Goal: Contribute content: Contribute content

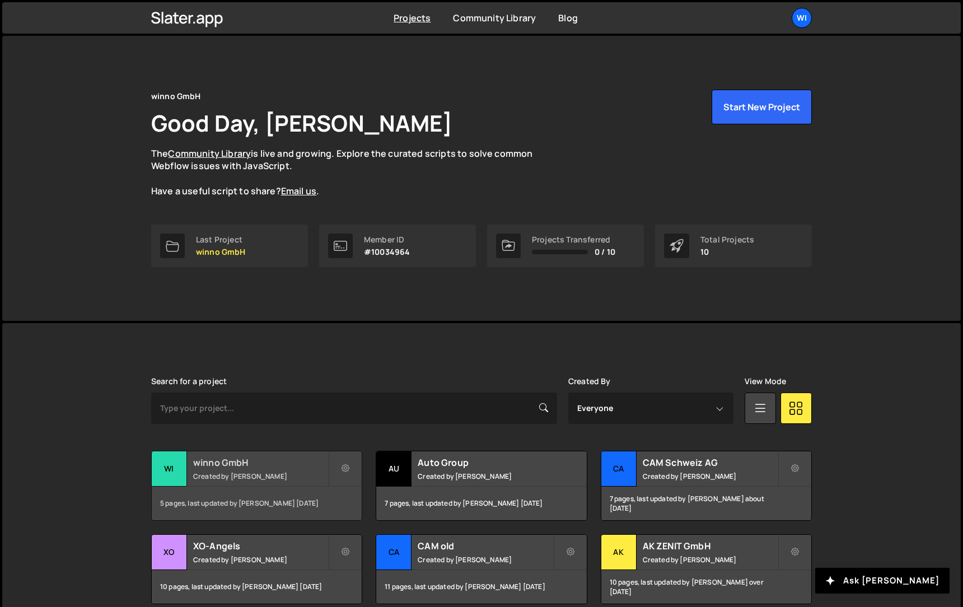
click at [281, 464] on h2 "winno GmbH" at bounding box center [260, 462] width 135 height 12
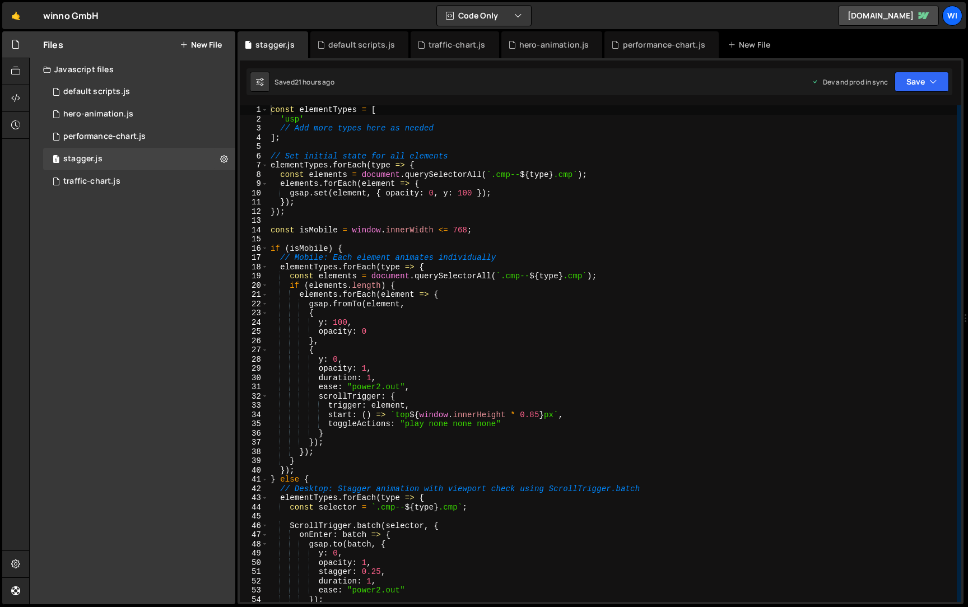
type textarea "// Add more types here as needed"
click at [450, 130] on div "const elementTypes = [ 'usp' // Add more types here as needed ] ; // Set initia…" at bounding box center [612, 362] width 688 height 515
type textarea "'usp'"
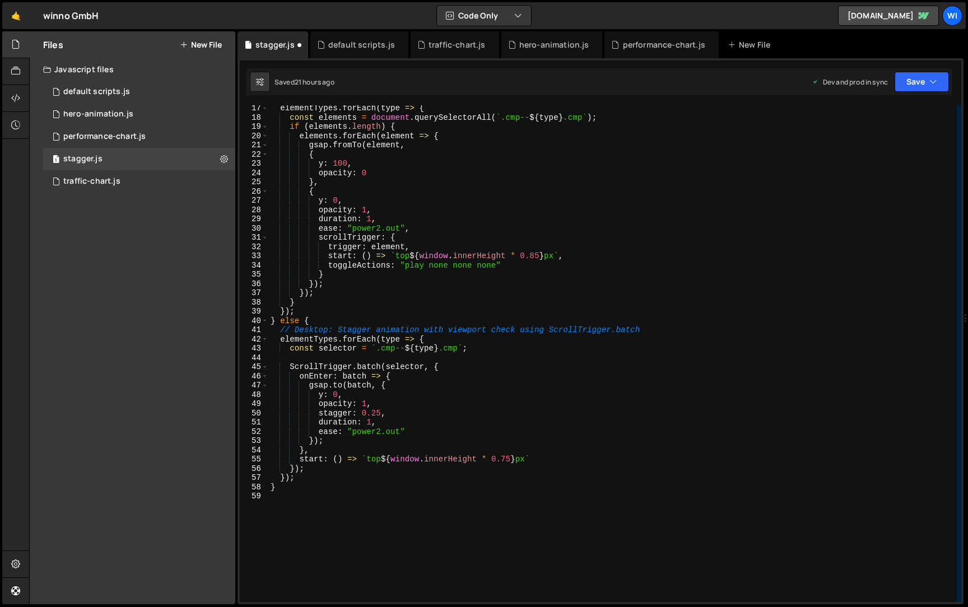
scroll to position [150, 0]
click at [136, 129] on div "1 performance-chart.js 0" at bounding box center [139, 136] width 192 height 22
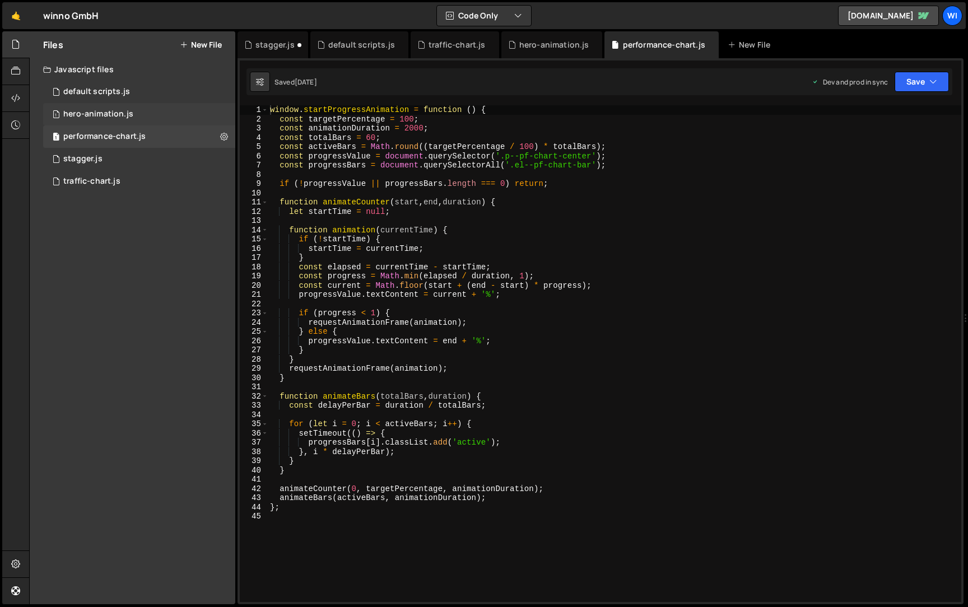
click at [134, 115] on div "1 hero-animation.js 0" at bounding box center [139, 114] width 192 height 22
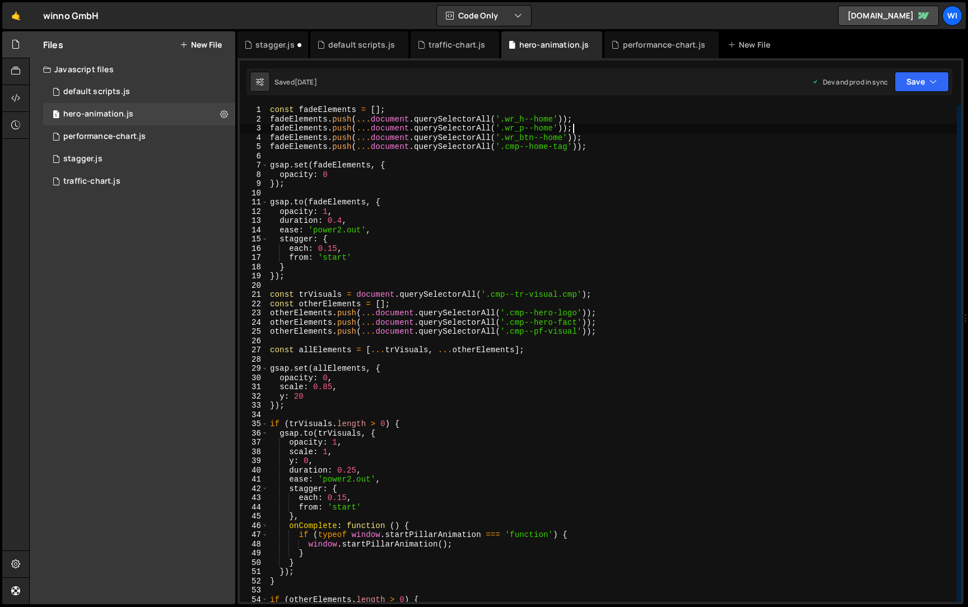
click at [617, 132] on div "const fadeElements = [ ] ; fadeElements . push ( ... document . querySelectorAl…" at bounding box center [612, 362] width 689 height 515
click at [619, 147] on div "const fadeElements = [ ] ; fadeElements . push ( ... document . querySelectorAl…" at bounding box center [612, 362] width 689 height 515
click at [344, 141] on div "const fadeElements = [ ] ; fadeElements . push ( ... document . querySelectorAl…" at bounding box center [612, 362] width 689 height 515
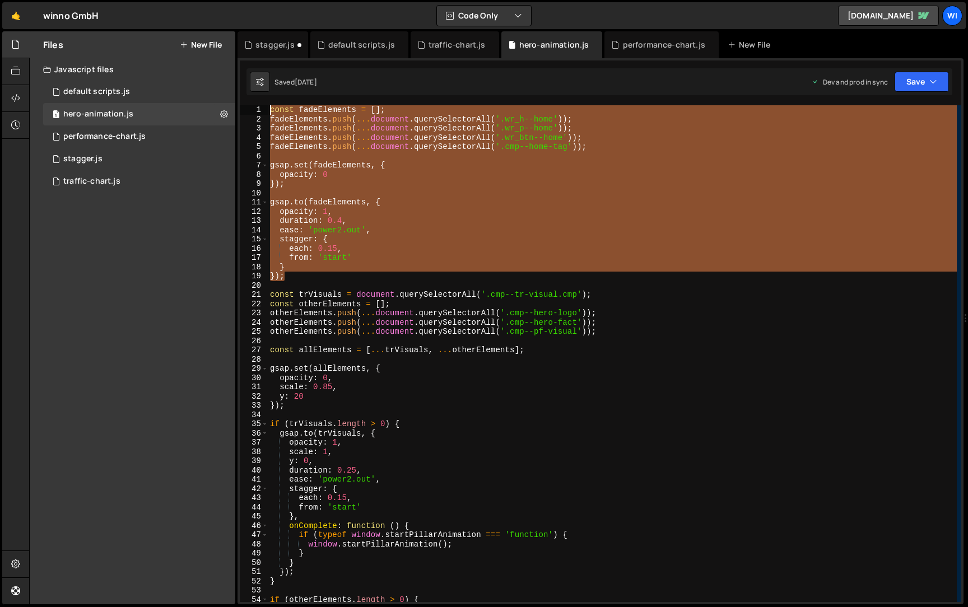
drag, startPoint x: 295, startPoint y: 278, endPoint x: 247, endPoint y: 102, distance: 182.9
click at [247, 102] on div "1 2 3 4 5 6 7 8 9 10 11 12 13 14 15 16 17 18 19 20 21 22 23 24 25 26 27 28 29 3…" at bounding box center [600, 331] width 726 height 546
type textarea "const fadeElements = []; fadeElements.push(...document.querySelectorAll('.wr_h-…"
click at [208, 49] on button "New File" at bounding box center [201, 44] width 42 height 9
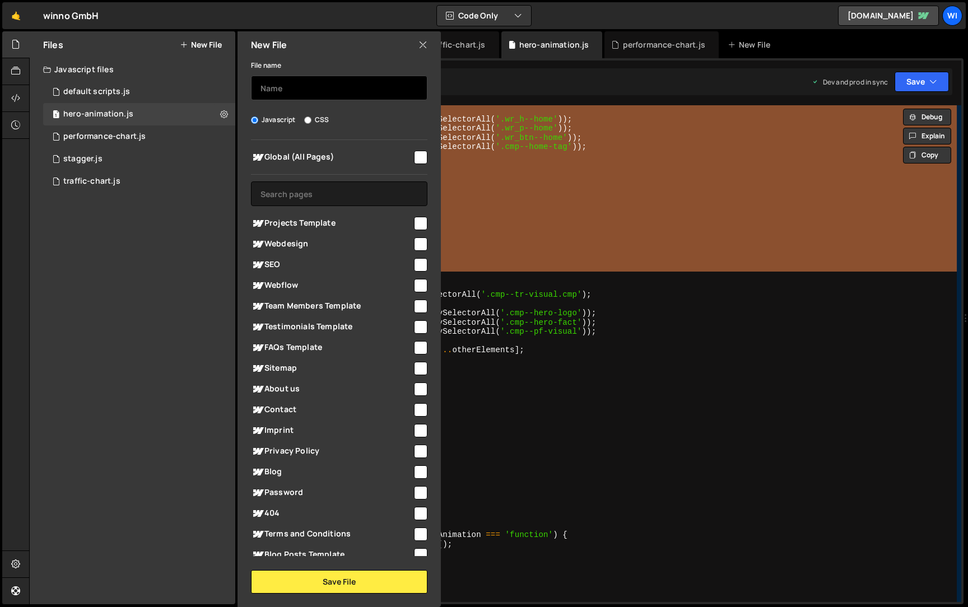
click at [325, 93] on input "text" at bounding box center [339, 88] width 176 height 25
type input "hero-"
type input "section-head-fade"
click at [414, 152] on input "checkbox" at bounding box center [420, 157] width 13 height 13
checkbox input "true"
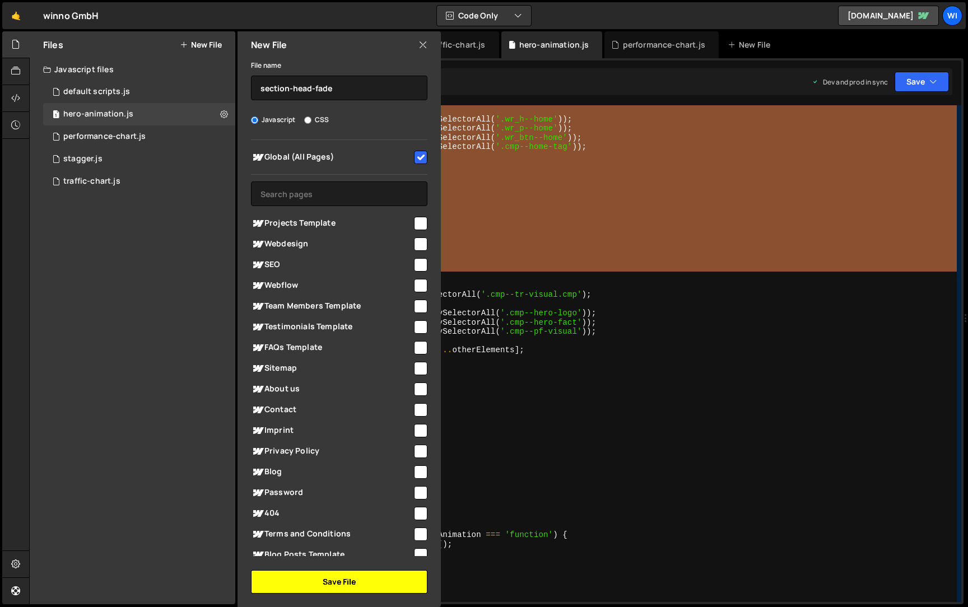
click at [325, 577] on button "Save File" at bounding box center [339, 582] width 176 height 24
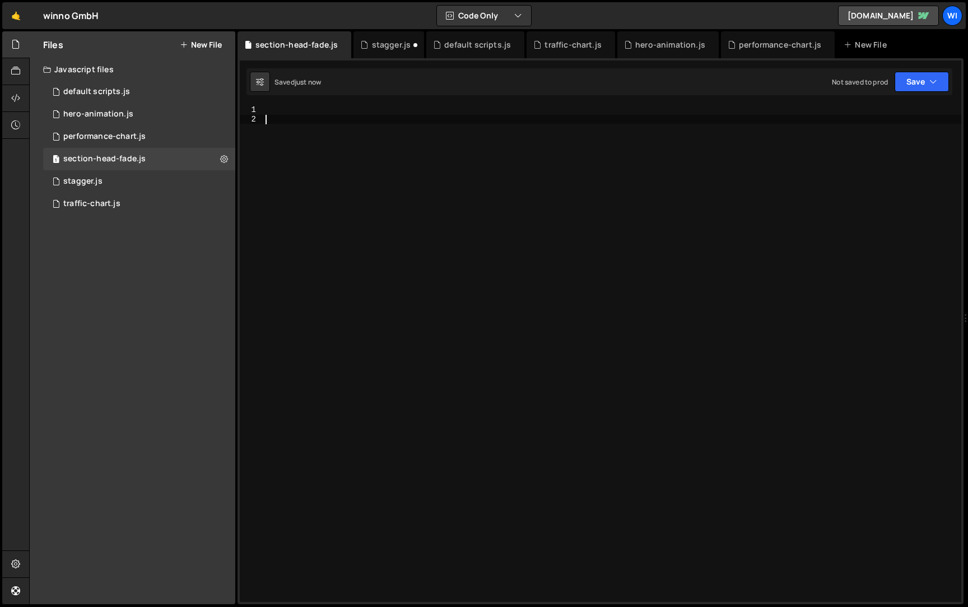
click at [374, 145] on div at bounding box center [612, 362] width 698 height 515
paste textarea "});"
type textarea "});"
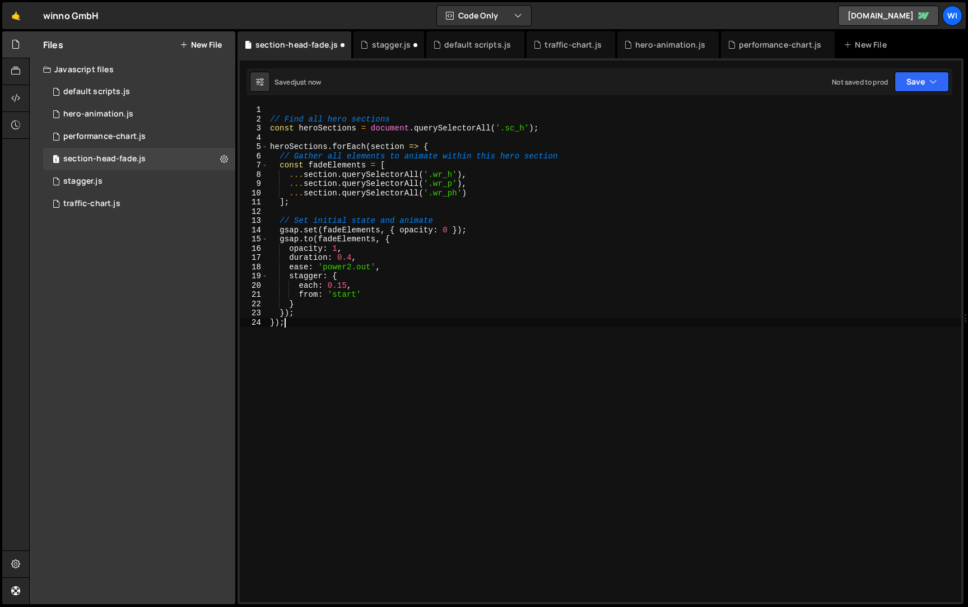
click at [411, 109] on div "// Find all hero sections const heroSections = document . querySelectorAll ( '.…" at bounding box center [614, 362] width 693 height 515
click at [411, 118] on div "// Find all hero sections const heroSections = document . querySelectorAll ( '.…" at bounding box center [614, 362] width 693 height 515
type textarea "// Find all hero sections"
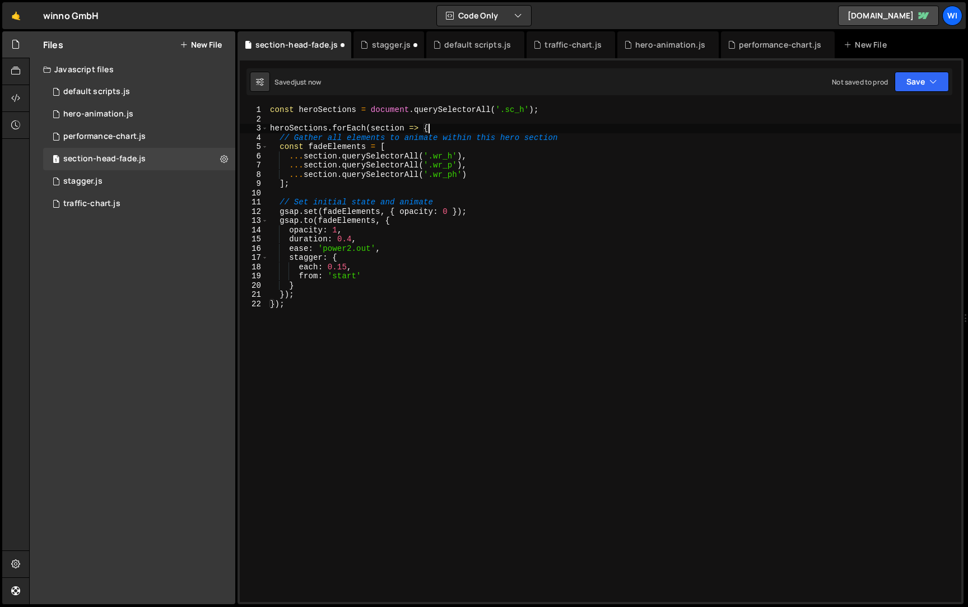
click at [617, 131] on div "const heroSections = document . querySelectorAll ( '.sc_h' ) ; heroSections . f…" at bounding box center [614, 362] width 693 height 515
click at [616, 138] on div "const heroSections = document . querySelectorAll ( '.sc_h' ) ; heroSections . f…" at bounding box center [614, 362] width 693 height 515
type textarea "// Gather all elements to animate within this hero section"
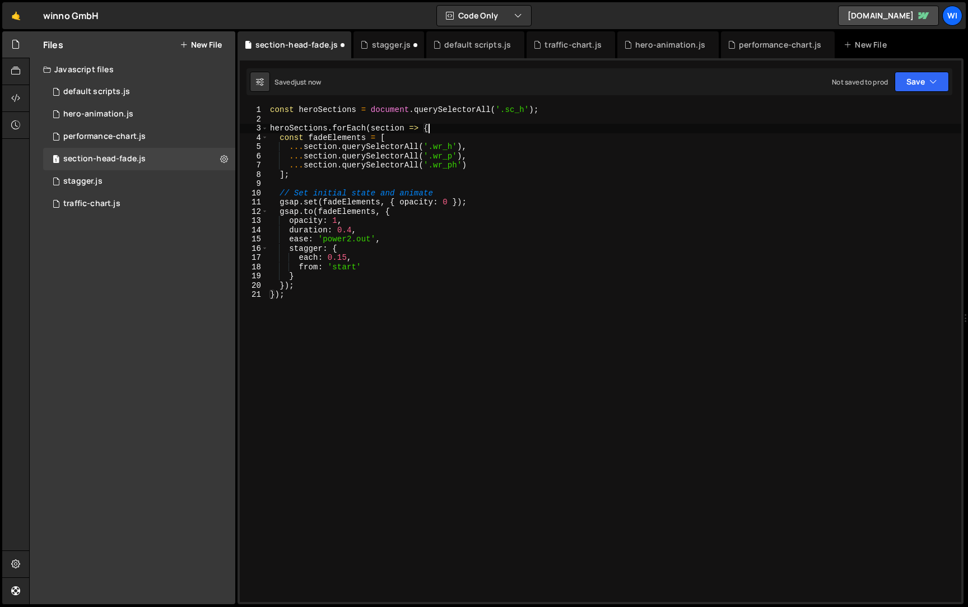
click at [523, 190] on div "const heroSections = document . querySelectorAll ( '.sc_h' ) ; heroSections . f…" at bounding box center [614, 362] width 693 height 515
type textarea "// Set initial state and animate"
click at [510, 320] on div "const heroSections = document . querySelectorAll ( '.sc_h' ) ; heroSections . f…" at bounding box center [614, 362] width 693 height 515
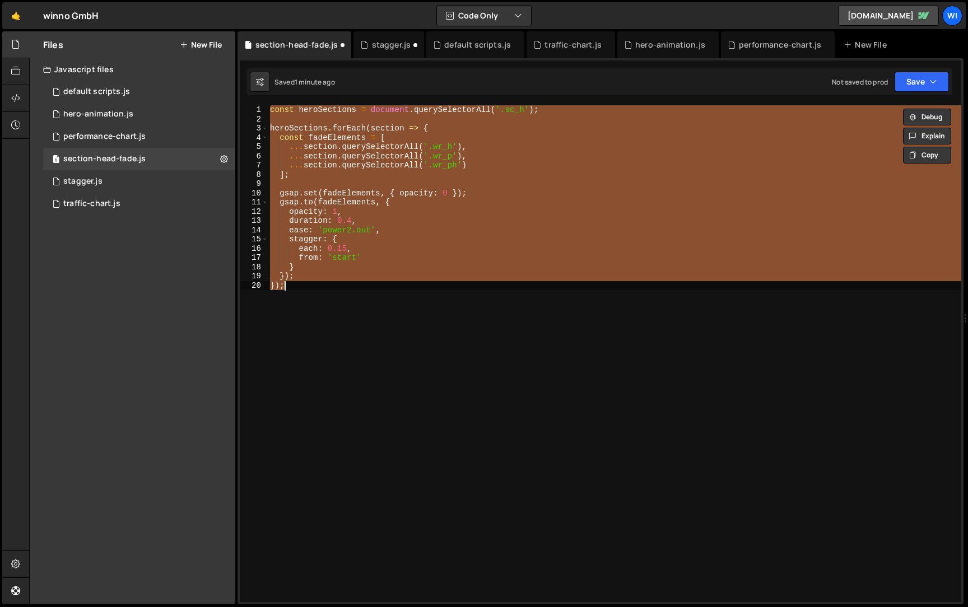
paste textarea
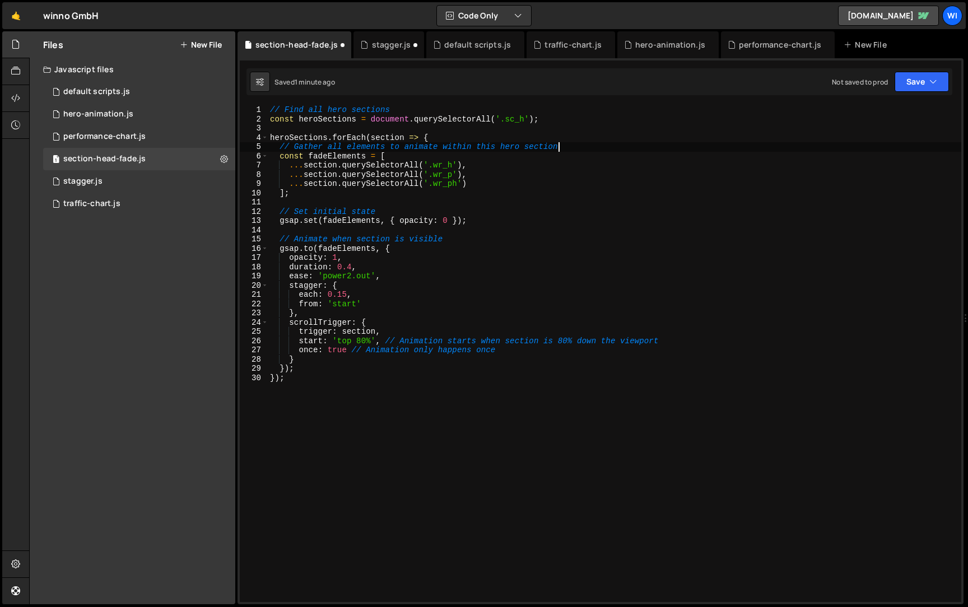
click at [563, 147] on div "// Find all hero sections const heroSections = document . querySelectorAll ( '.…" at bounding box center [614, 362] width 693 height 515
type textarea "// Gather all elements to animate within this hero section"
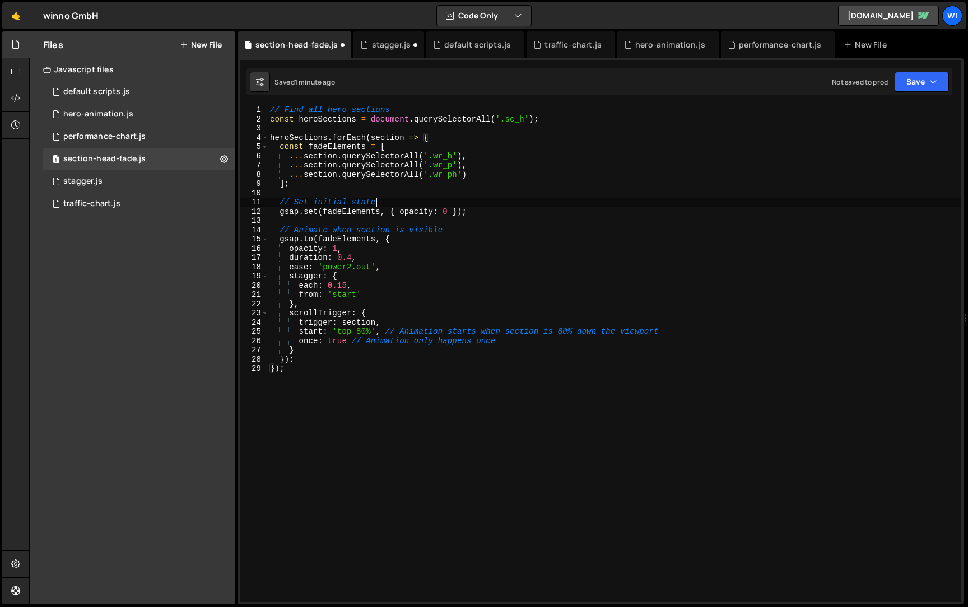
click at [388, 198] on div "// Find all hero sections const heroSections = document . querySelectorAll ( '.…" at bounding box center [614, 362] width 693 height 515
type textarea "// Set initial state"
click at [480, 213] on div "// Find all hero sections const heroSections = document . querySelectorAll ( '.…" at bounding box center [614, 362] width 693 height 515
type textarea "gsap.set(fadeElements, { opacity: 0 });"
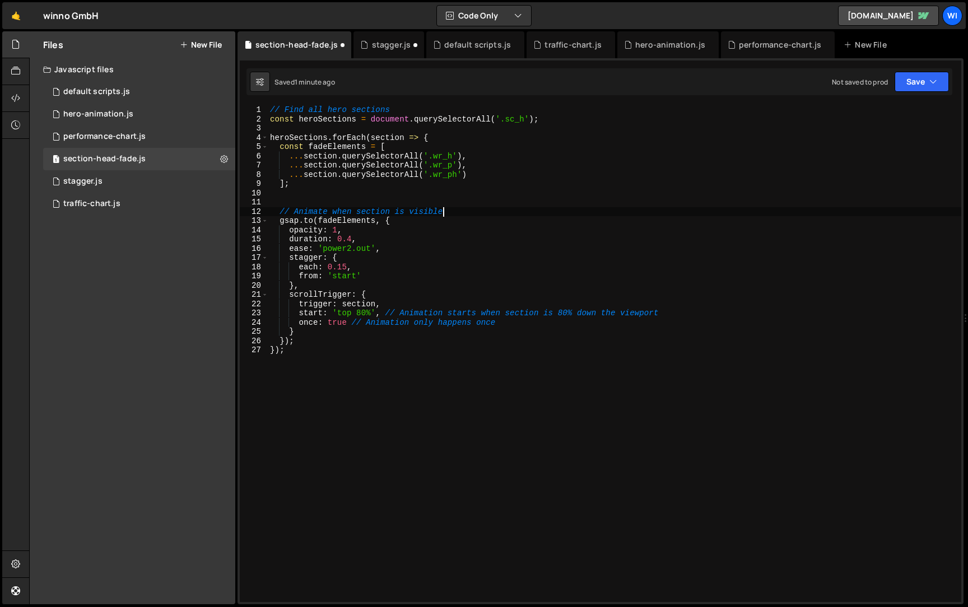
click at [496, 209] on div "// Find all hero sections const heroSections = document . querySelectorAll ( '.…" at bounding box center [614, 362] width 693 height 515
type textarea "// Animate when section is visible"
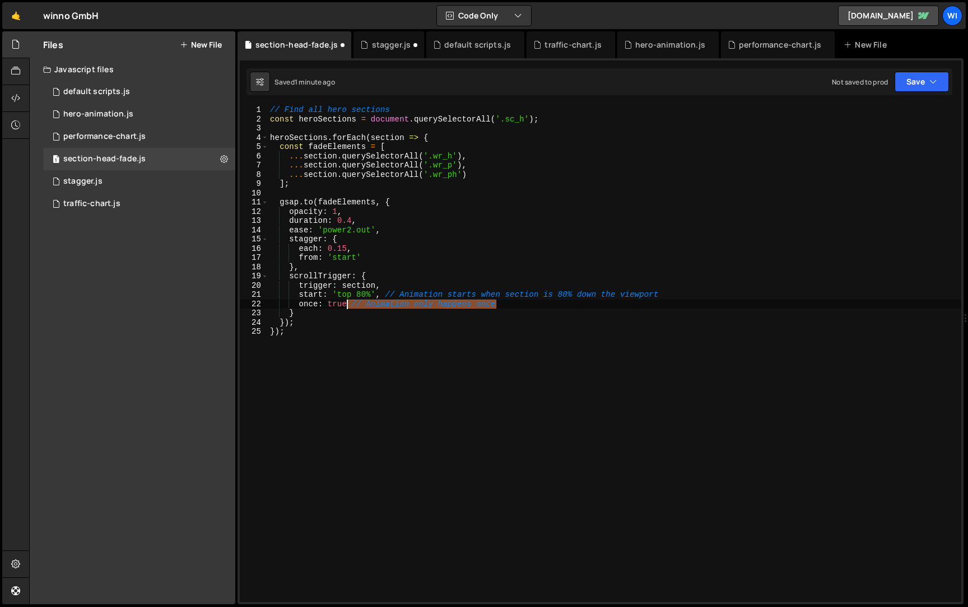
drag, startPoint x: 549, startPoint y: 305, endPoint x: 348, endPoint y: 307, distance: 201.6
click at [348, 307] on div "// Find all hero sections const heroSections = document . querySelectorAll ( '.…" at bounding box center [614, 362] width 693 height 515
drag, startPoint x: 661, startPoint y: 292, endPoint x: 380, endPoint y: 294, distance: 281.7
click at [378, 294] on div "// Find all hero sections const heroSections = document . querySelectorAll ( '.…" at bounding box center [614, 362] width 693 height 515
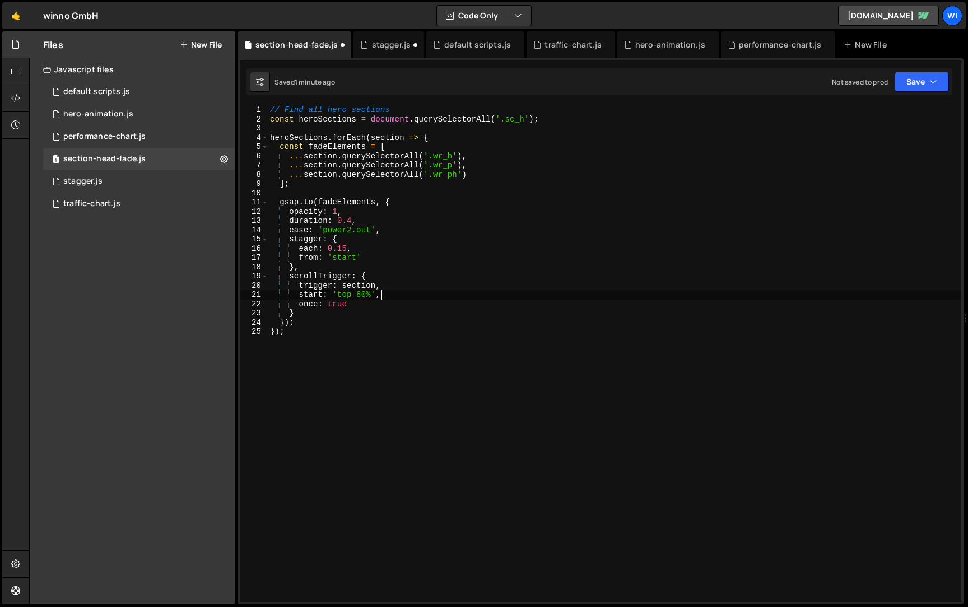
scroll to position [0, 7]
click at [407, 110] on div "// Find all hero sections const heroSections = document . querySelectorAll ( '.…" at bounding box center [614, 362] width 693 height 515
type textarea "// Find all hero sections"
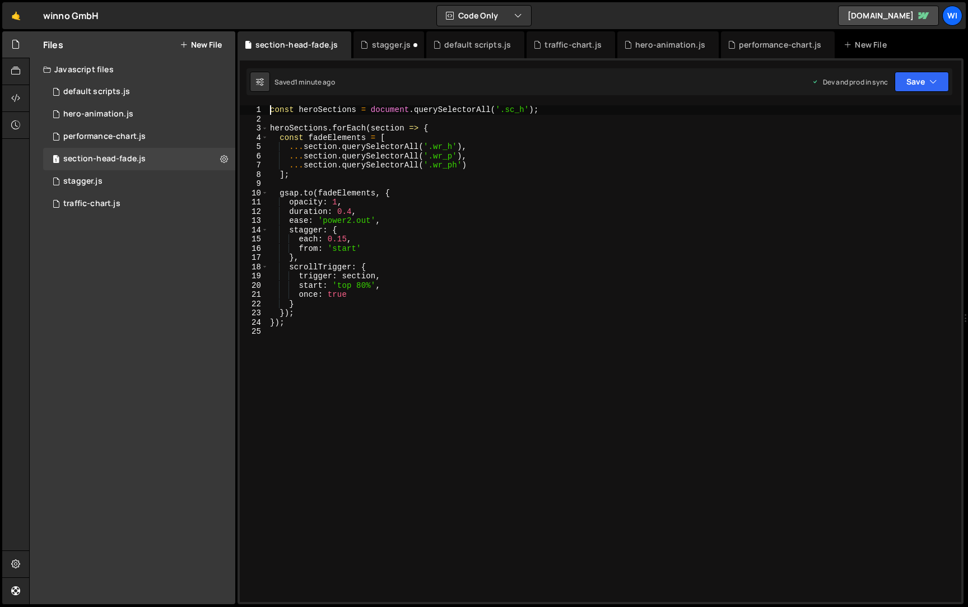
click at [477, 142] on div "const heroSections = document . querySelectorAll ( '.sc_h' ) ; heroSections . f…" at bounding box center [614, 362] width 693 height 515
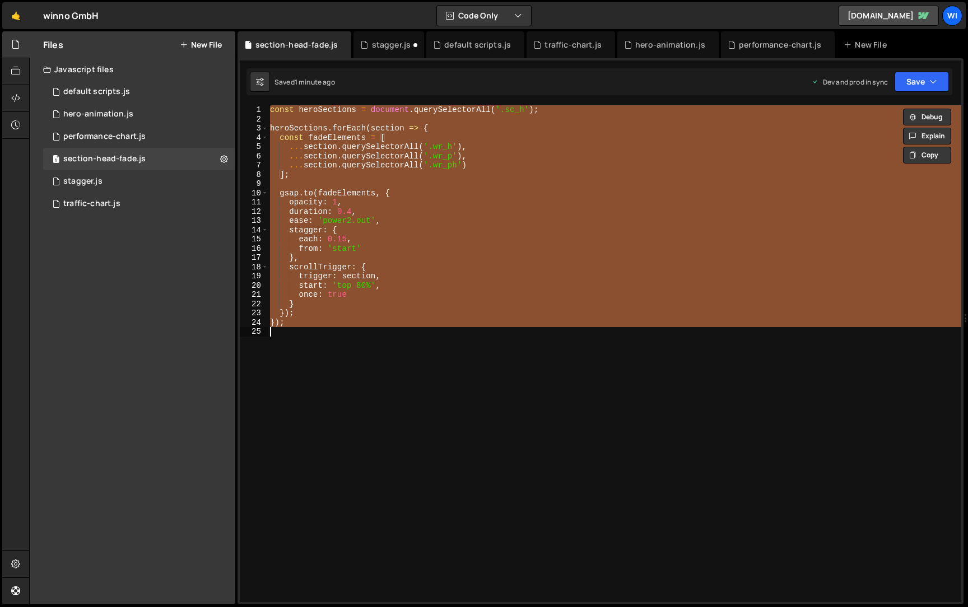
paste textarea
type textarea "});"
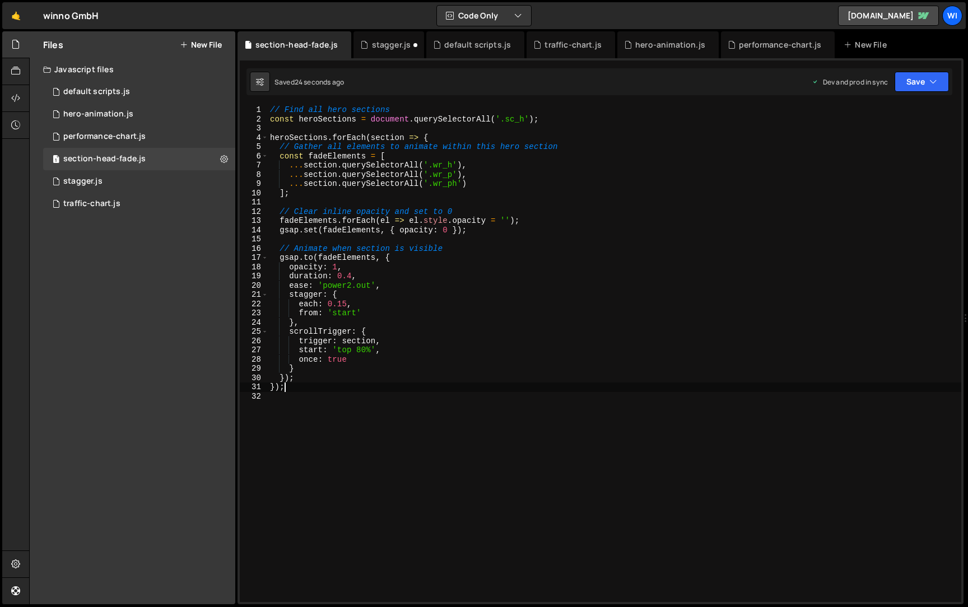
click at [456, 244] on div "// Find all hero sections const heroSections = document . querySelectorAll ( '.…" at bounding box center [614, 362] width 693 height 515
click at [457, 246] on div "// Find all hero sections const heroSections = document . querySelectorAll ( '.…" at bounding box center [614, 362] width 693 height 515
type textarea "// Animate when section is visible"
click at [473, 210] on div "// Find all hero sections const heroSections = document . querySelectorAll ( '.…" at bounding box center [614, 362] width 693 height 515
type textarea "// Clear inline opacity and set to 0"
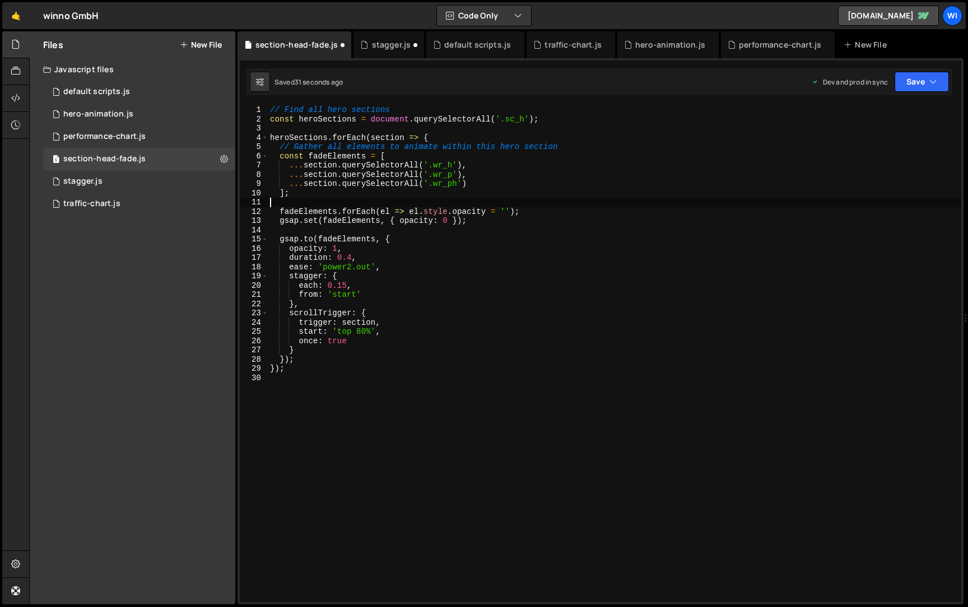
click at [565, 148] on div "// Find all hero sections const heroSections = document . querySelectorAll ( '.…" at bounding box center [614, 362] width 693 height 515
type textarea "// Gather all elements to animate within this hero section"
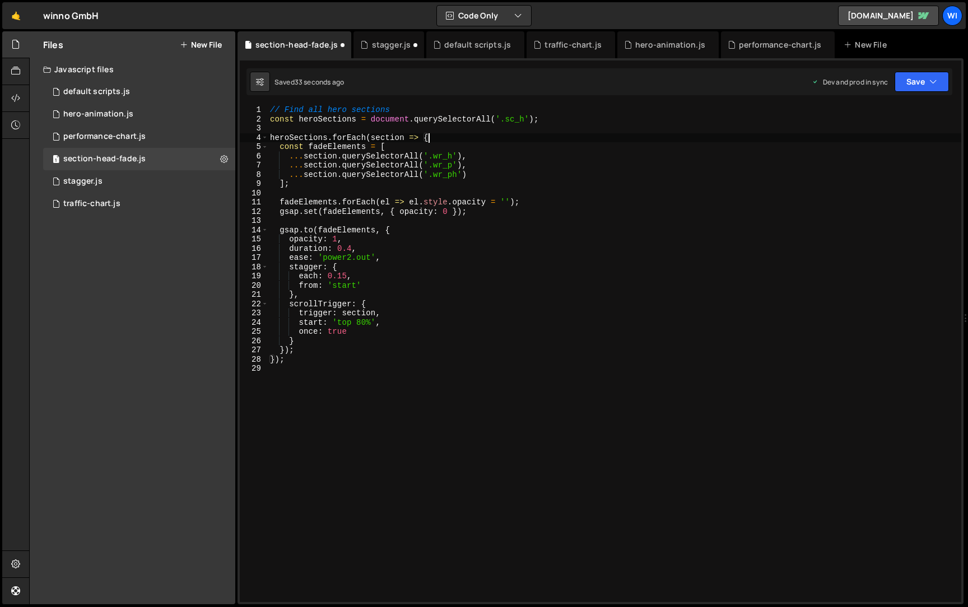
click at [548, 104] on div "1 2 3 4 5 6 7 8 9 10 11 12 13 14 15 16 17 18 19 20 21 22 23 24 25 26 27 28 29 3…" at bounding box center [600, 331] width 726 height 546
type textarea "// Find all hero sections"
click at [546, 110] on div "// Find all hero sections const heroSections = document . querySelectorAll ( '.…" at bounding box center [614, 362] width 693 height 515
type textarea "const heroSections = document.querySelectorAll('.sc_h');"
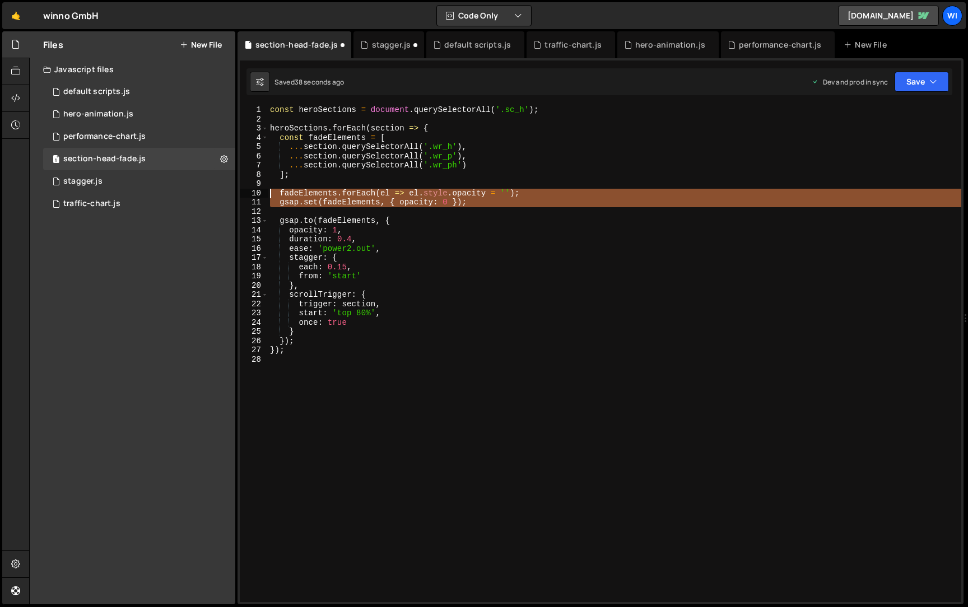
drag, startPoint x: 432, startPoint y: 210, endPoint x: 260, endPoint y: 190, distance: 173.1
click at [260, 190] on div "const heroSections = document.querySelectorAll('.sc_h'); 1 2 3 4 5 6 7 8 9 10 1…" at bounding box center [600, 353] width 721 height 497
type textarea "fadeElements.forEach(el => el.style.opacity = ''); gsap.set(fadeElements, { opa…"
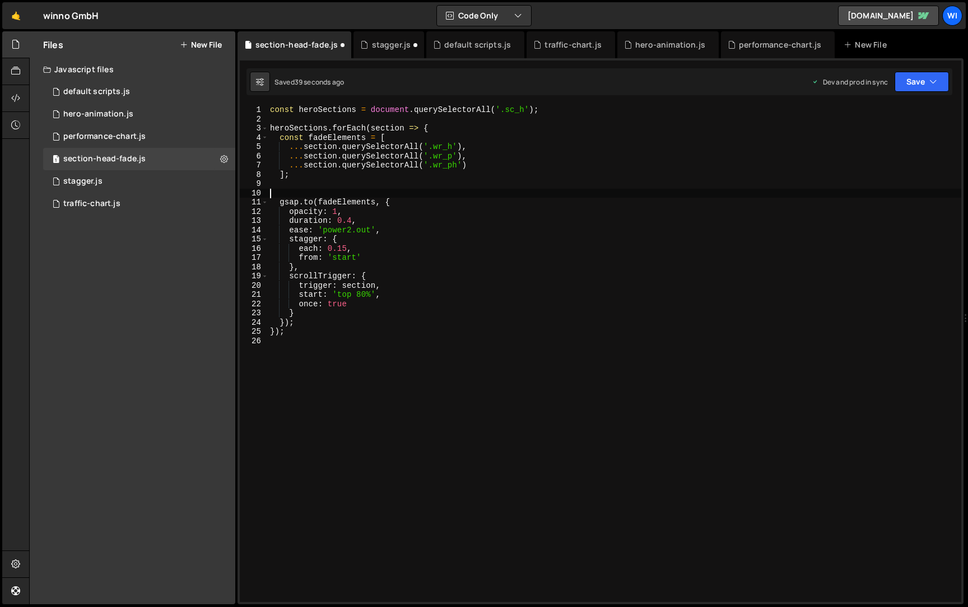
type textarea "];"
click at [456, 287] on div "const heroSections = document . querySelectorAll ( '.sc_h' ) ; heroSections . f…" at bounding box center [614, 362] width 693 height 515
type textarea "start: 'top 80%',"
click at [409, 186] on div "const heroSections = document . querySelectorAll ( '.sc_h' ) ; heroSections . f…" at bounding box center [614, 362] width 693 height 515
paste textarea "gsap.set(fadeElements, { opacity: 0 });"
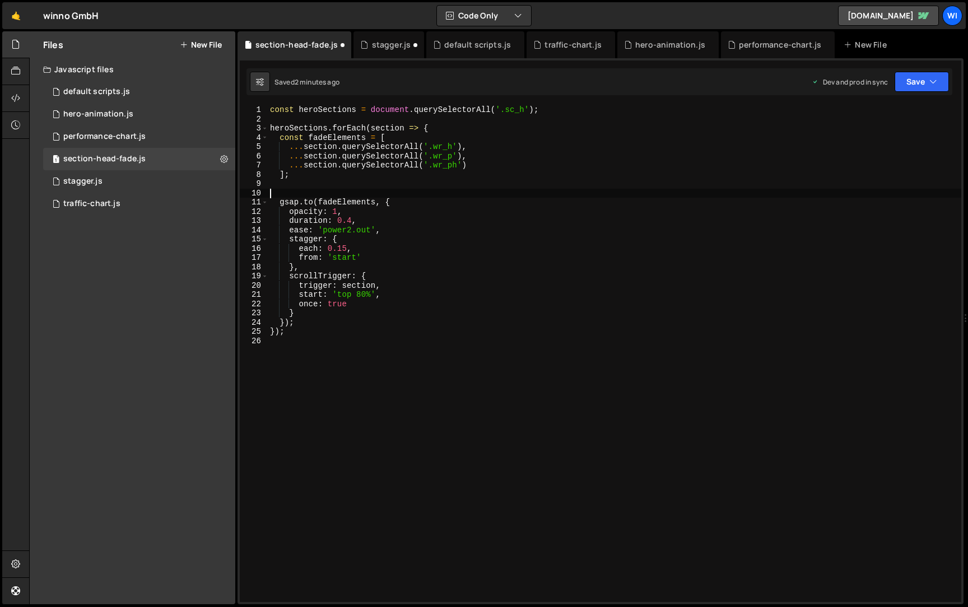
type textarea "gsap.set(fadeElements, { opacity: 0 });"
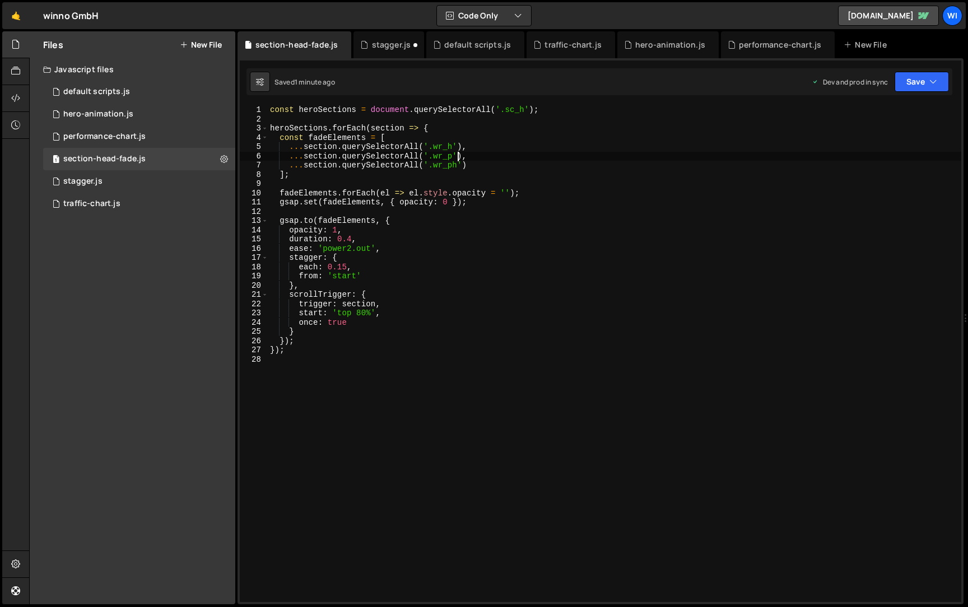
click at [458, 157] on div "const heroSections = document . querySelectorAll ( '.sc_h' ) ; heroSections . f…" at bounding box center [614, 362] width 693 height 515
click at [464, 167] on div "const heroSections = document . querySelectorAll ( '.sc_h' ) ; heroSections . f…" at bounding box center [614, 362] width 693 height 515
click at [490, 318] on div "const heroSections = document . querySelectorAll ( '.sc_h' ) ; heroSections . f…" at bounding box center [614, 362] width 693 height 515
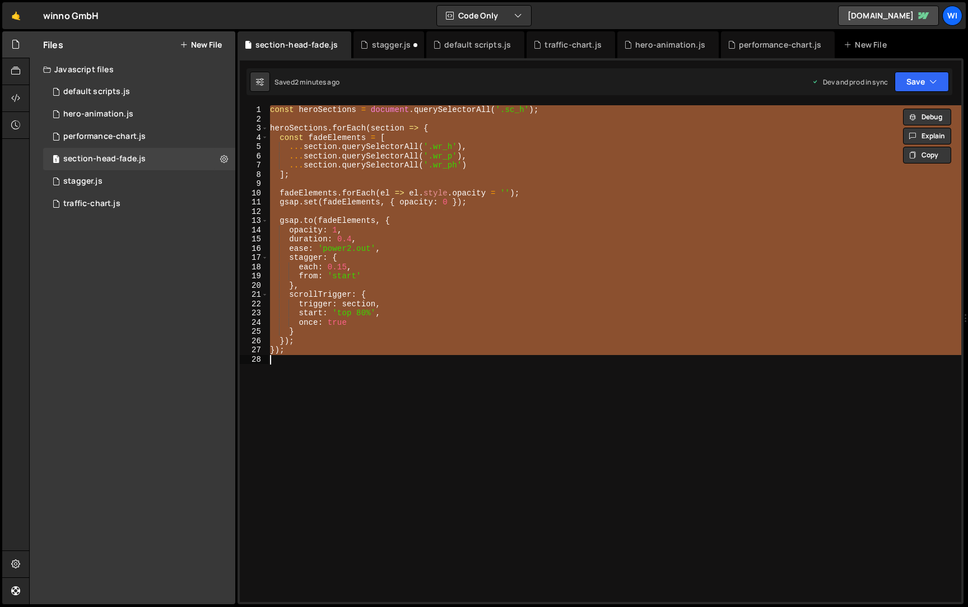
paste textarea
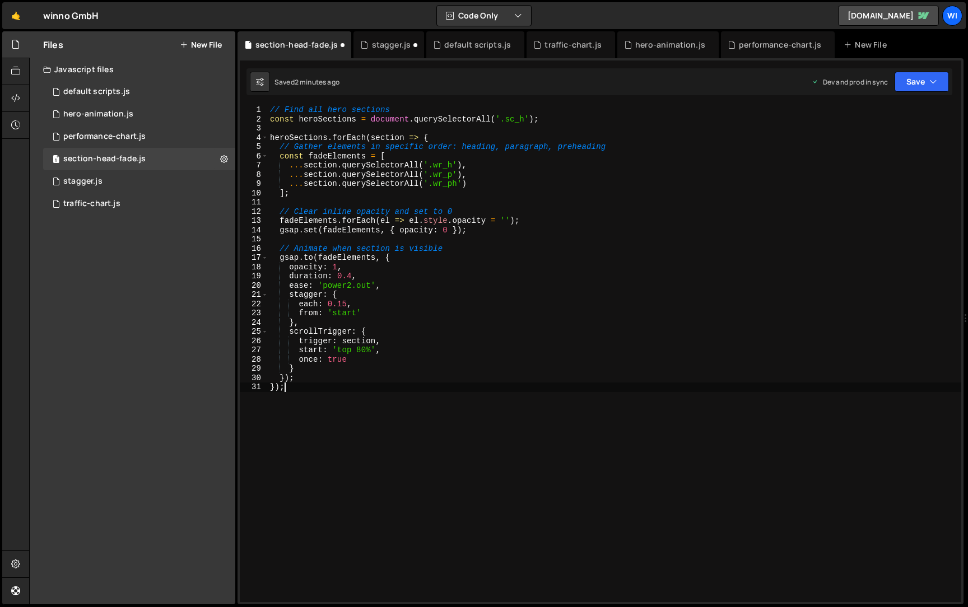
click at [617, 145] on div "// Find all hero sections const heroSections = document . querySelectorAll ( '.…" at bounding box center [614, 362] width 693 height 515
type textarea "// Gather elements in specific order: heading, paragraph, preheading"
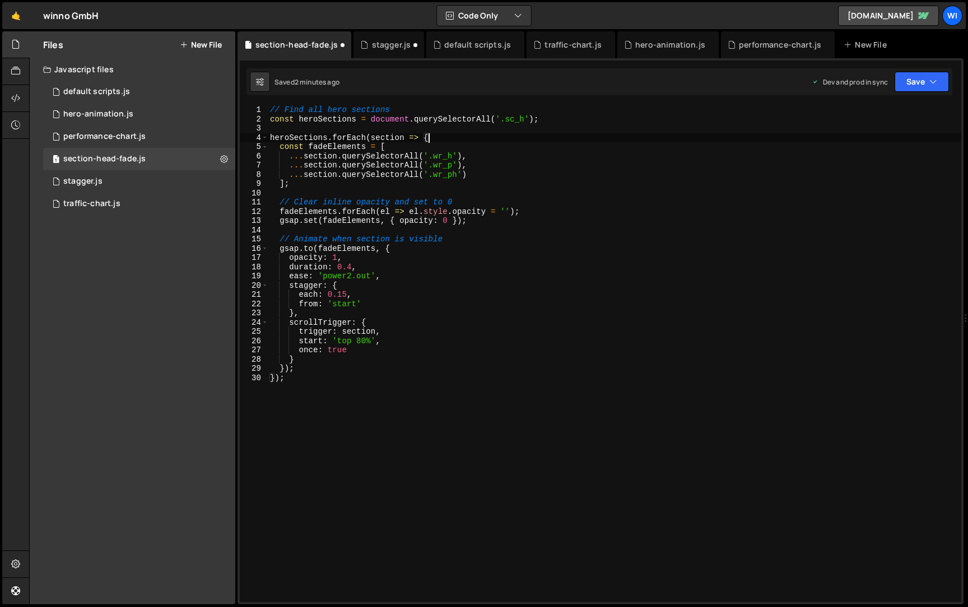
click at [532, 103] on div "1 2 3 4 5 6 7 8 9 10 11 12 13 14 15 16 17 18 19 20 21 22 23 24 25 26 27 28 29 3…" at bounding box center [600, 331] width 726 height 546
type textarea "// Find all hero sections"
click at [532, 111] on div "// Find all hero sections const heroSections = document . querySelectorAll ( '.…" at bounding box center [614, 362] width 693 height 515
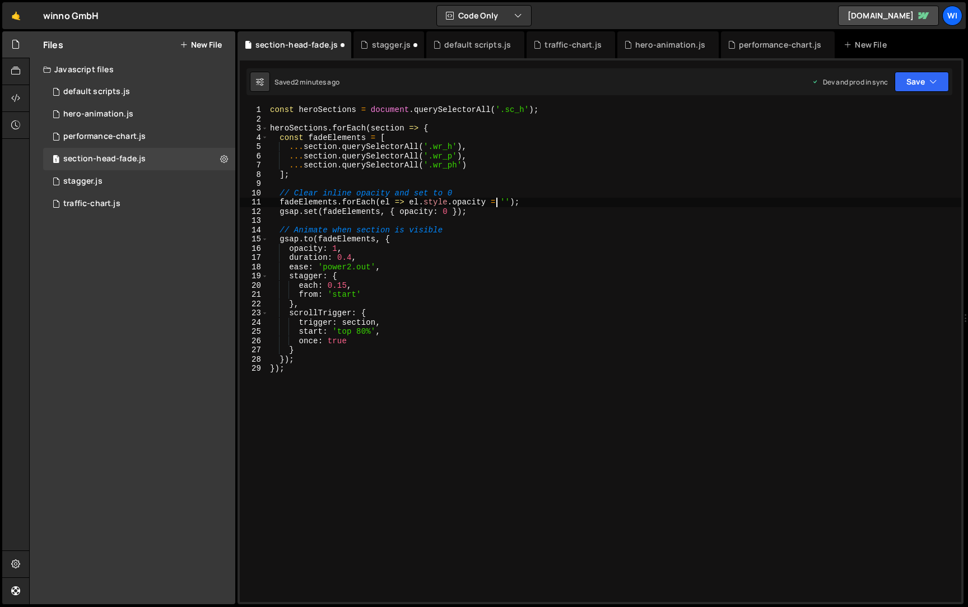
click at [494, 198] on div "const heroSections = document . querySelectorAll ( '.sc_h' ) ; heroSections . f…" at bounding box center [614, 362] width 693 height 515
type textarea "// Clear inline opacity and set to 0"
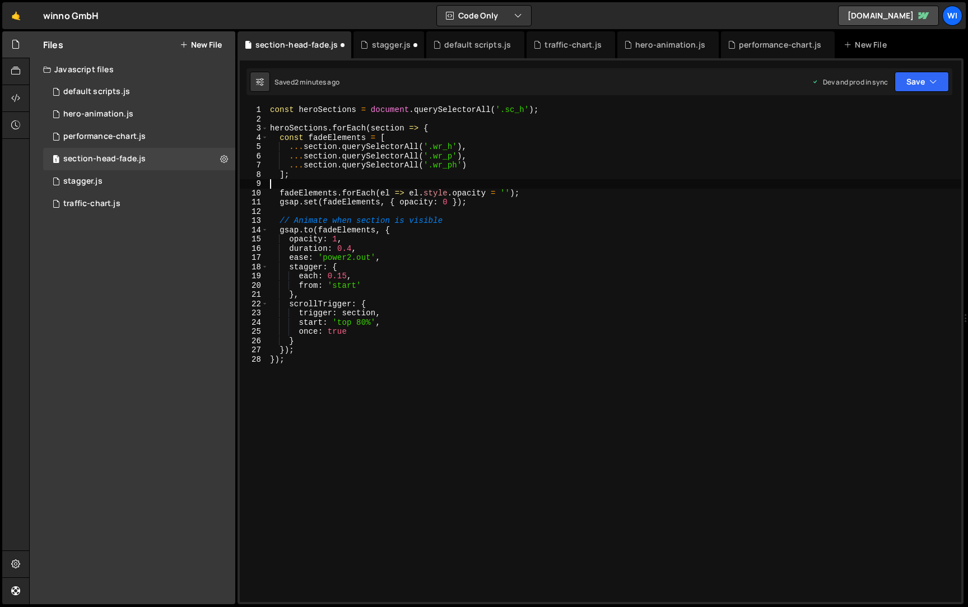
click at [492, 225] on div "const heroSections = document . querySelectorAll ( '.sc_h' ) ; heroSections . f…" at bounding box center [614, 362] width 693 height 515
type textarea "// Animate when section is visible"
type textarea "gsap.set(fadeElements, { opacity: 0 });"
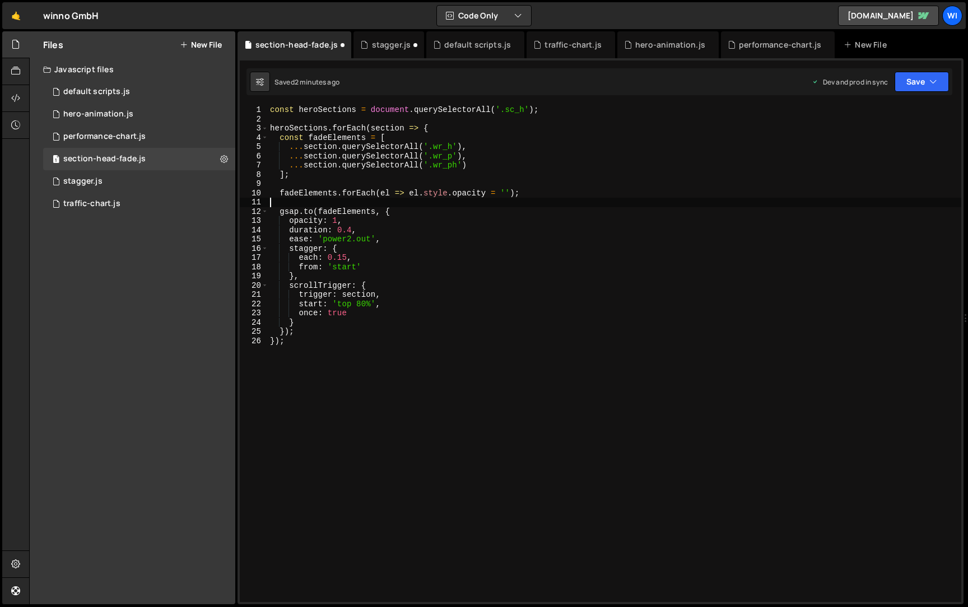
type textarea "fadeElements.forEach(el => el.style.opacity = '');"
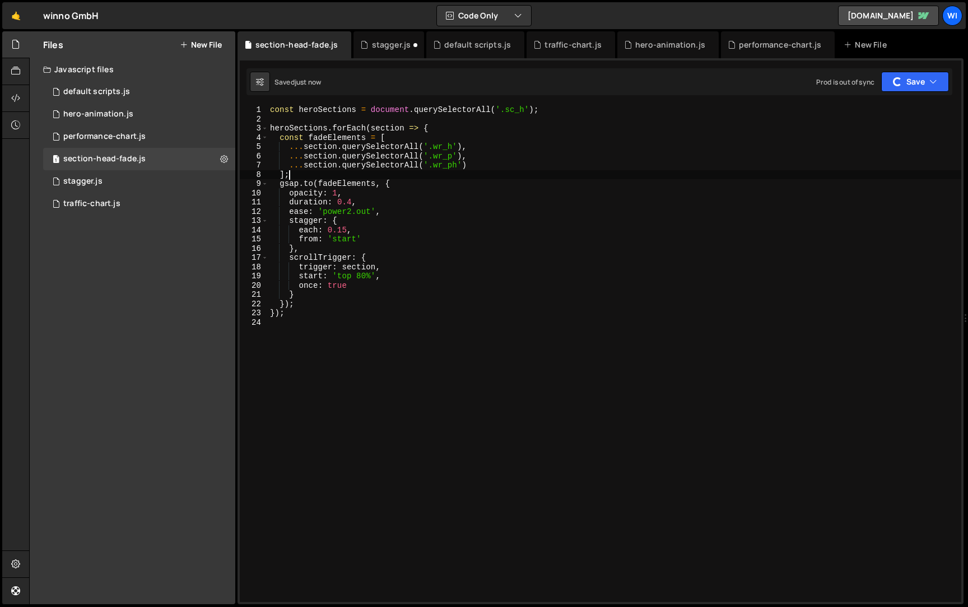
click at [364, 279] on div "const heroSections = document . querySelectorAll ( '.sc_h' ) ; heroSections . f…" at bounding box center [614, 362] width 693 height 515
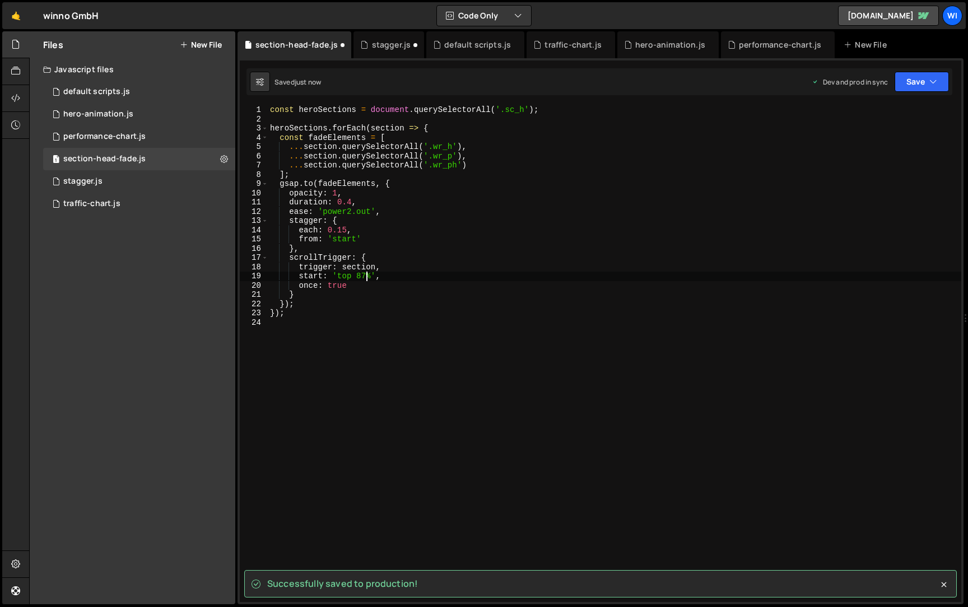
scroll to position [0, 6]
type textarea "start: 'top 75%',"
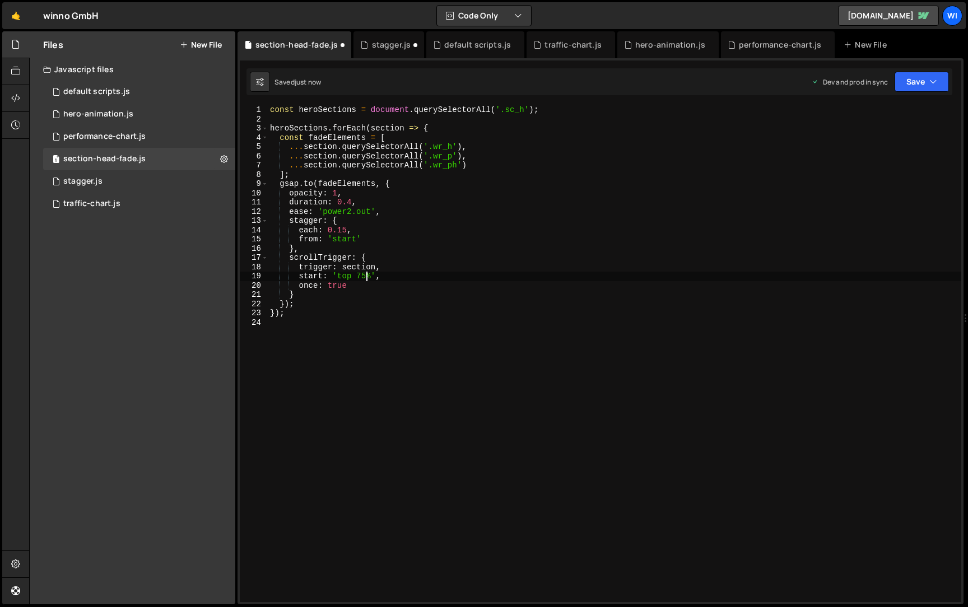
click at [436, 320] on div "const heroSections = document . querySelectorAll ( '.sc_h' ) ; heroSections . f…" at bounding box center [614, 362] width 693 height 515
